Goal: Obtain resource: Download file/media

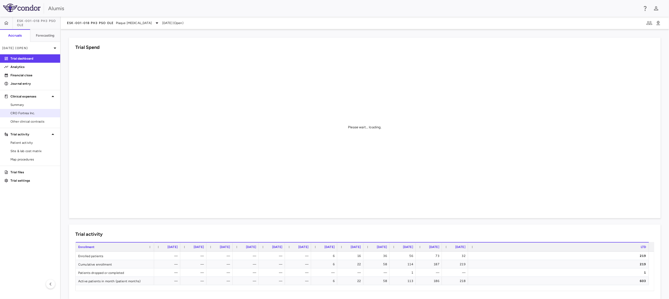
click at [20, 115] on span "CRO Fortrea Inc." at bounding box center [33, 113] width 46 height 5
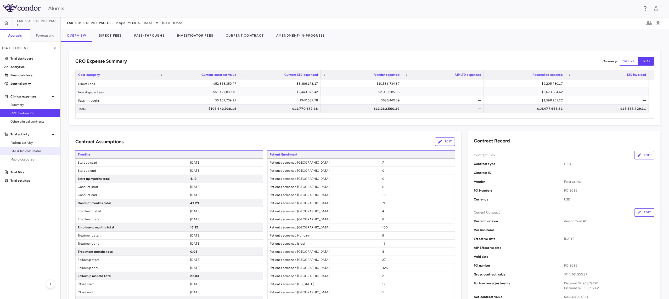
click at [37, 150] on span "Site & lab cost matrix" at bounding box center [33, 151] width 46 height 5
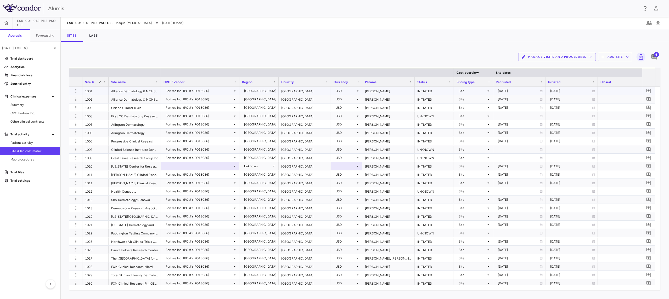
click at [94, 92] on div "1001" at bounding box center [95, 91] width 26 height 8
click at [179, 147] on span "Excel Export" at bounding box center [179, 146] width 25 height 7
